Goal: Communication & Community: Answer question/provide support

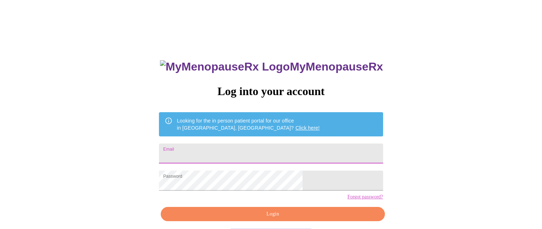
click at [226, 152] on input "Email" at bounding box center [271, 153] width 224 height 20
click at [219, 155] on input "Email" at bounding box center [271, 153] width 224 height 20
type input "[EMAIL_ADDRESS][DOMAIN_NAME]"
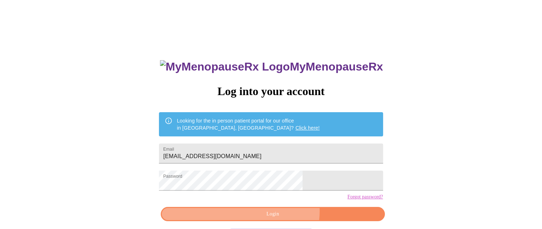
click at [280, 219] on span "Login" at bounding box center [272, 214] width 207 height 9
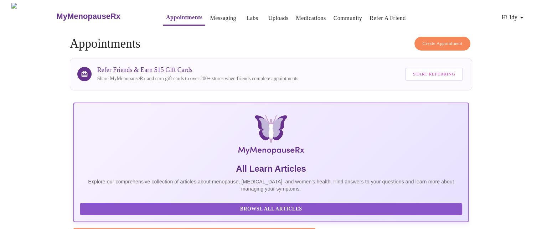
click at [210, 14] on link "Messaging" at bounding box center [223, 18] width 26 height 10
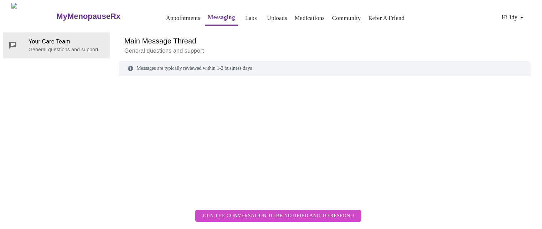
scroll to position [27, 0]
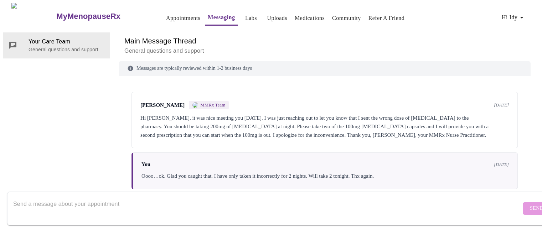
click at [59, 195] on div at bounding box center [266, 208] width 507 height 27
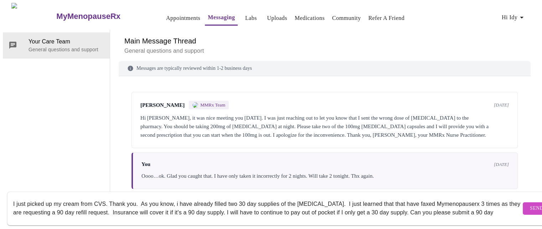
scroll to position [5, 0]
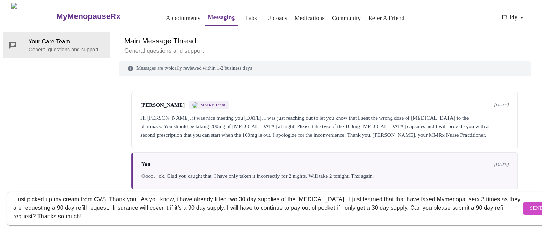
click at [332, 197] on textarea "I just picked up my cream from CVS. Thank you. As you know, i have already fill…" at bounding box center [266, 208] width 507 height 23
type textarea "I just picked up my cream from CVS. Thank you. As you know, i have already fill…"
click at [529, 204] on span "Send" at bounding box center [536, 208] width 14 height 9
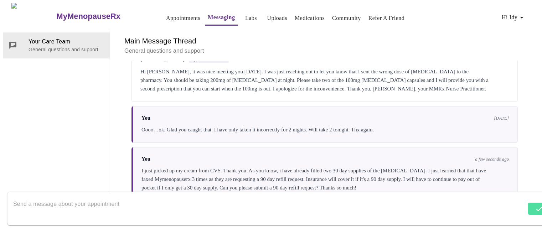
scroll to position [52, 0]
